Goal: Information Seeking & Learning: Learn about a topic

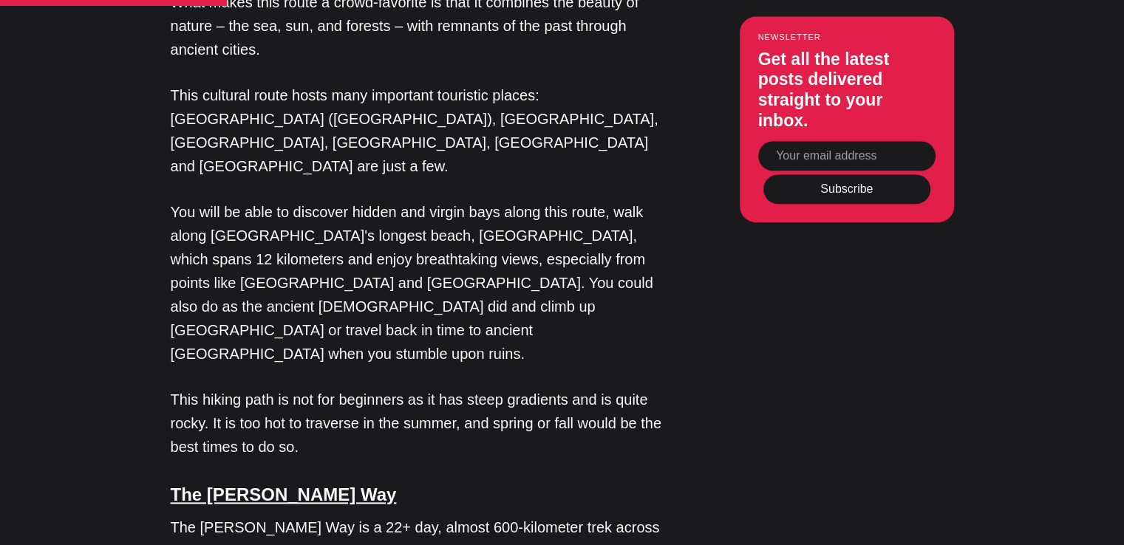
scroll to position [1562, 0]
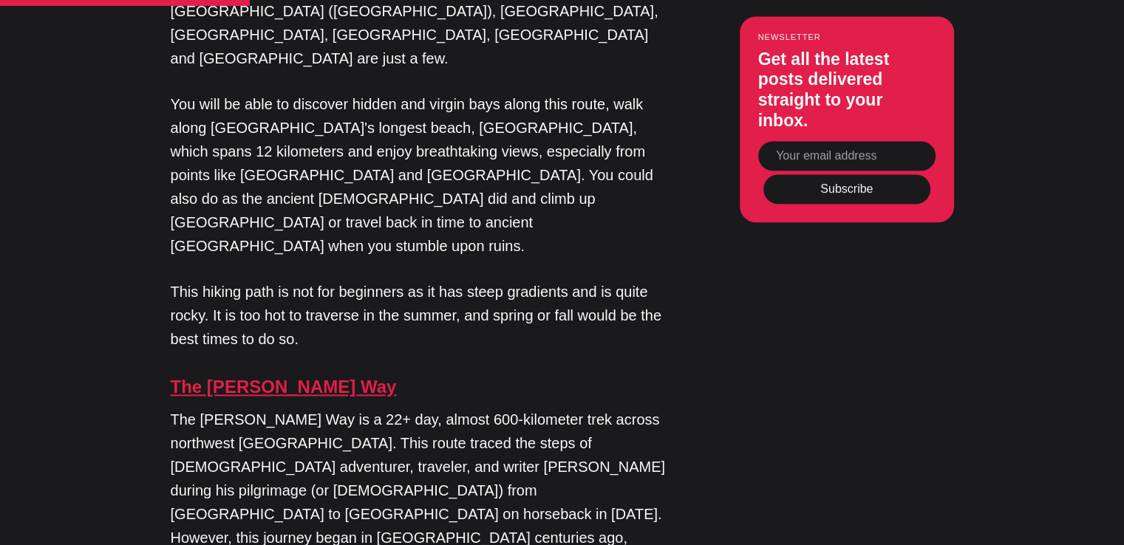
click at [271, 377] on link "The [PERSON_NAME] Way" at bounding box center [284, 387] width 226 height 20
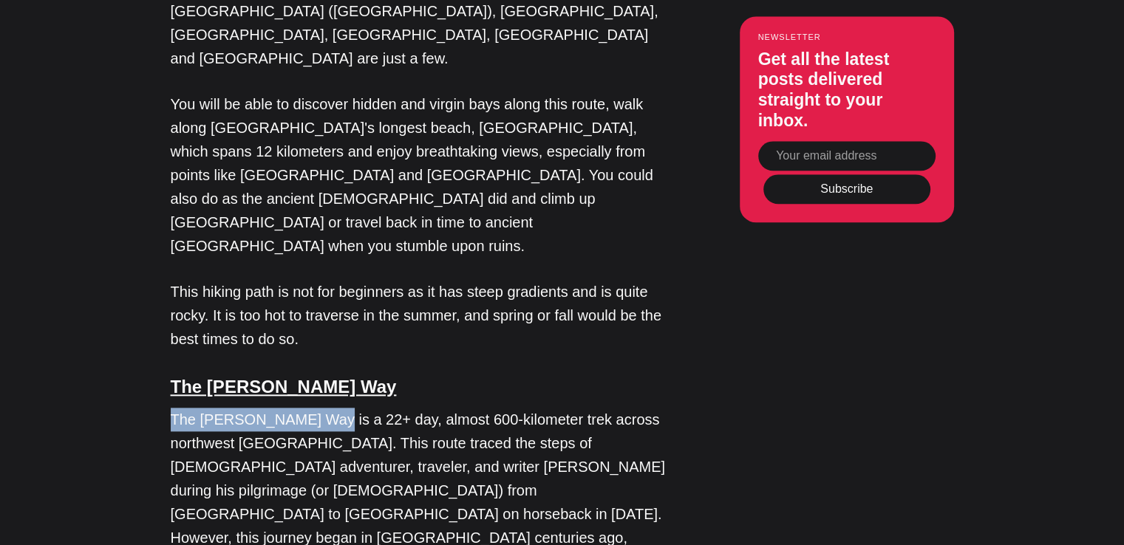
drag, startPoint x: 309, startPoint y: 222, endPoint x: 171, endPoint y: 220, distance: 138.1
copy p "The [PERSON_NAME] Way"
click at [373, 373] on h4 "The [PERSON_NAME] Way" at bounding box center [418, 386] width 495 height 27
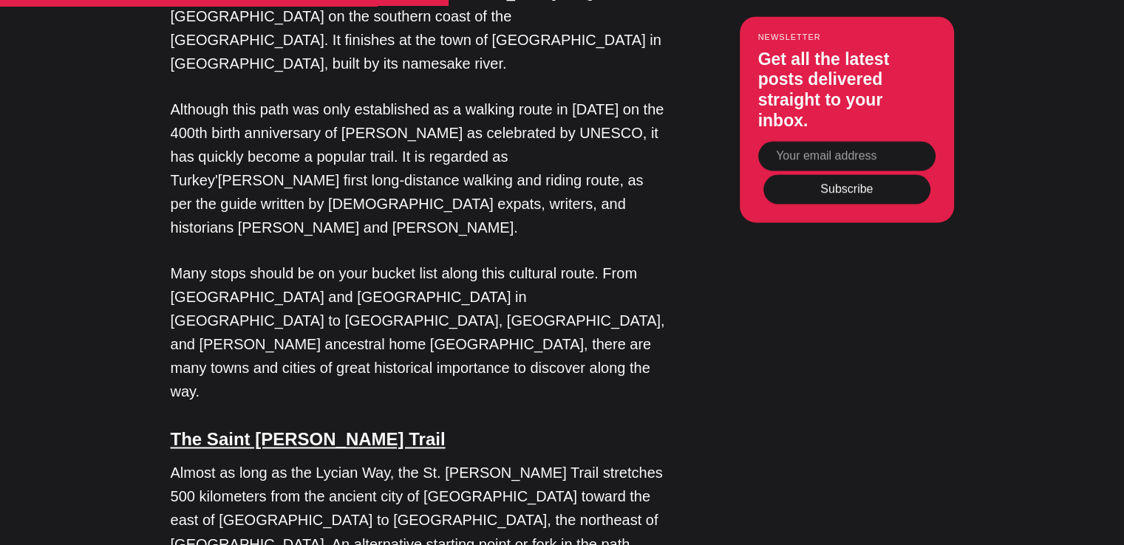
scroll to position [2275, 0]
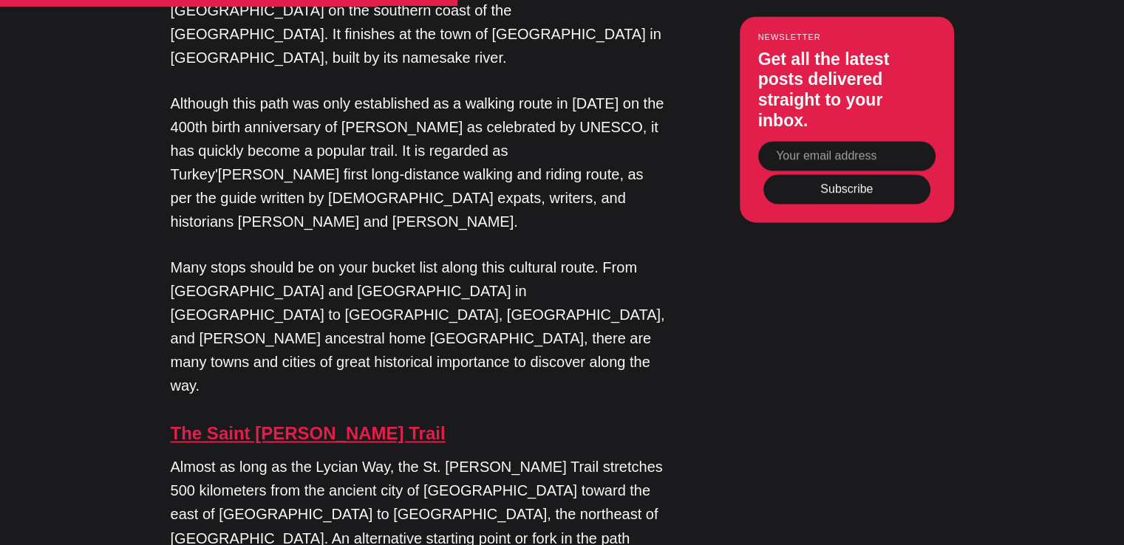
click at [260, 423] on link "The Saint [PERSON_NAME] Trail" at bounding box center [308, 433] width 275 height 20
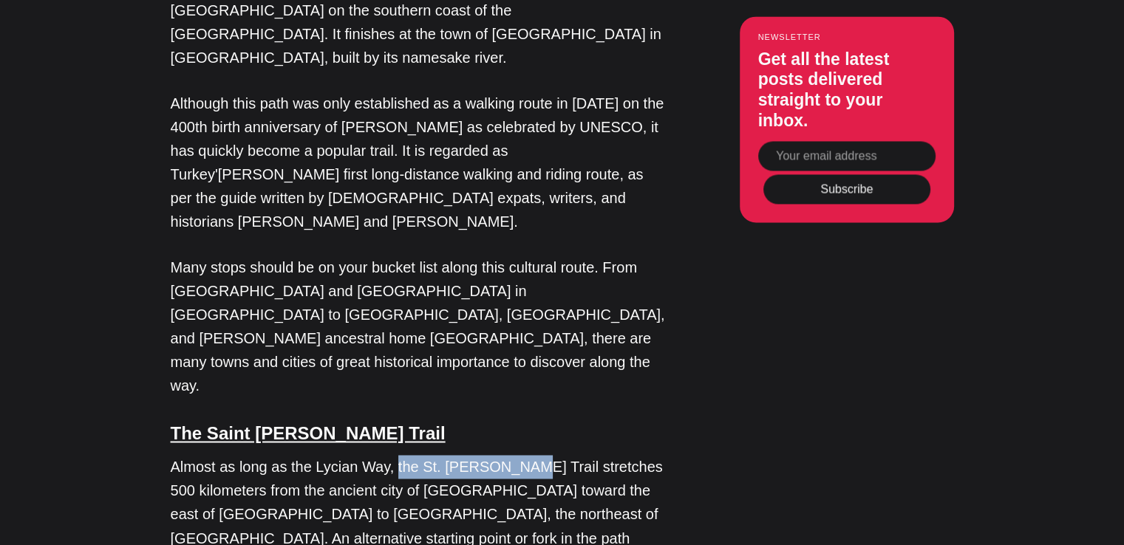
drag, startPoint x: 500, startPoint y: 120, endPoint x: 391, endPoint y: 118, distance: 108.6
click at [391, 455] on p "Almost as long as the Lycian Way, the St. [PERSON_NAME] Trail stretches 500 kil…" at bounding box center [418, 537] width 495 height 165
copy p "the St. Paul Trail"
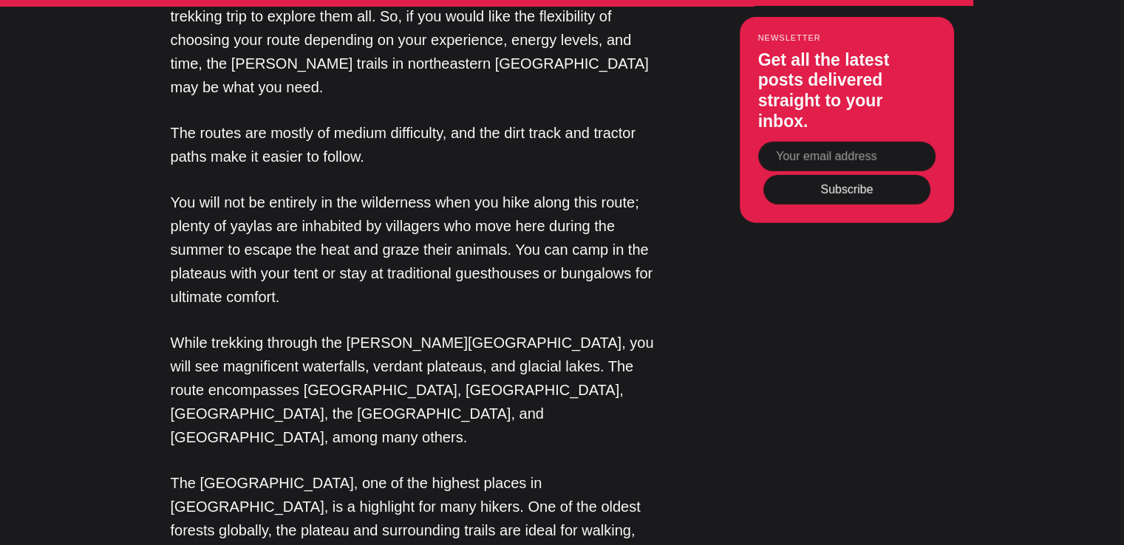
scroll to position [4080, 0]
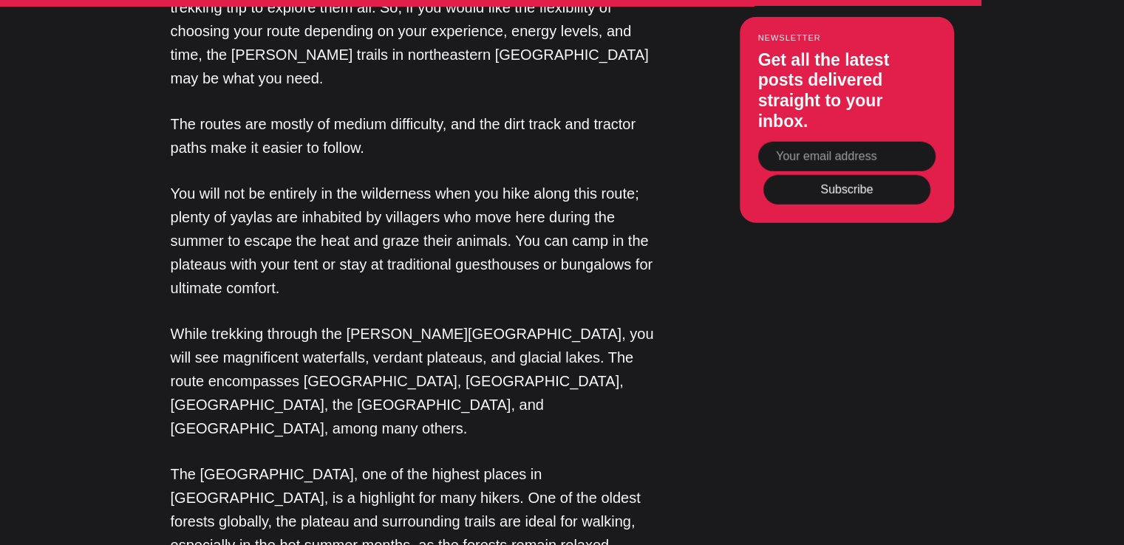
drag, startPoint x: 341, startPoint y: 68, endPoint x: 164, endPoint y: 69, distance: 176.5
copy link "Yenice Forest Trails"
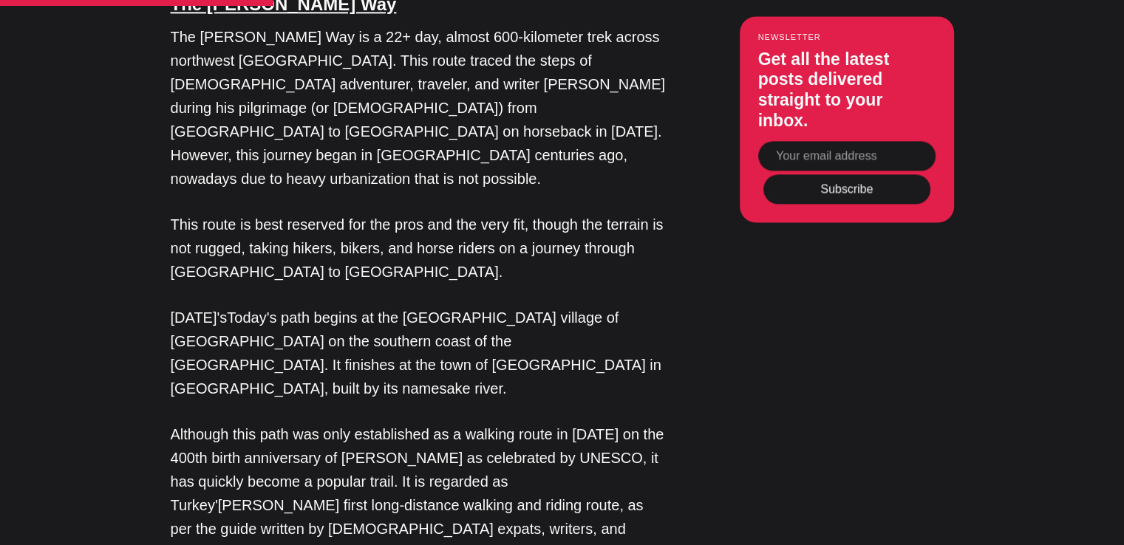
scroll to position [1643, 0]
